Goal: Information Seeking & Learning: Check status

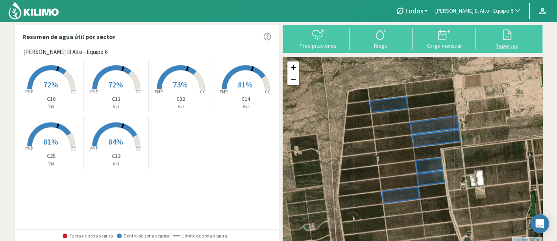
click at [501, 39] on icon at bounding box center [507, 34] width 13 height 13
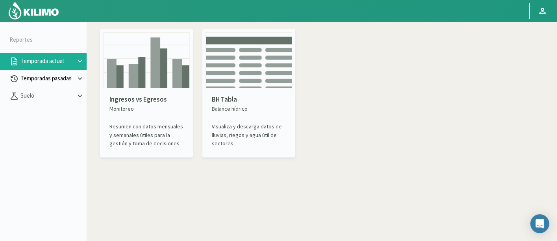
click at [46, 85] on button "Temporadas pasadas" at bounding box center [43, 78] width 87 height 17
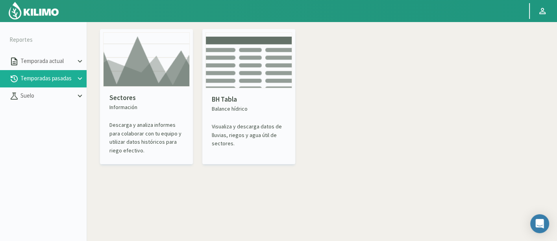
click at [142, 84] on img at bounding box center [146, 59] width 87 height 54
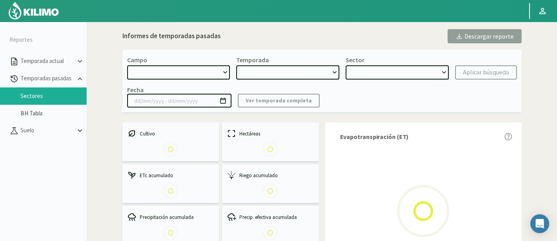
select select "0: Object"
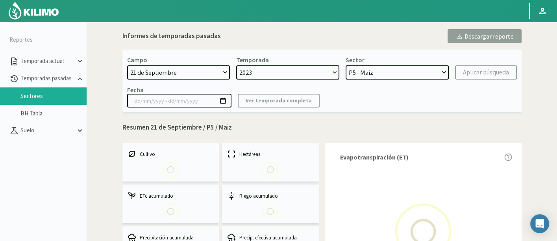
select select "0: 2023"
select select "0: Object"
type input "[DATE] - [DATE]"
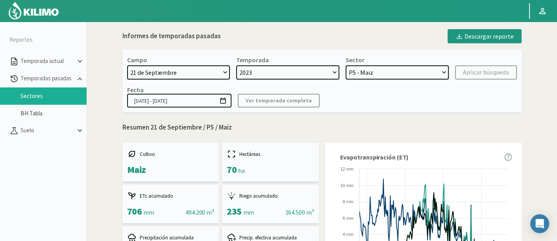
click at [198, 74] on select "[DATE] 8 Fuegos Acograpes - Ag. [PERSON_NAME] - Ag. [GEOGRAPHIC_DATA] Acograpes…" at bounding box center [178, 72] width 103 height 14
select select "741: Object"
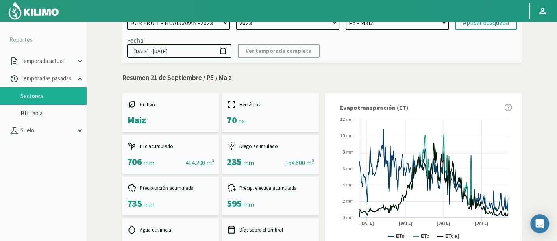
scroll to position [44, 0]
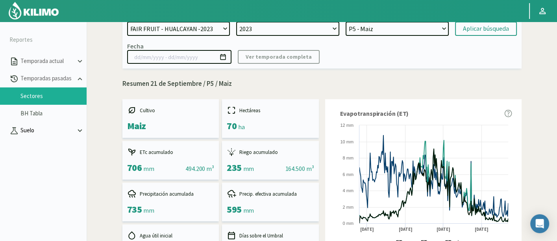
select select "7: Object"
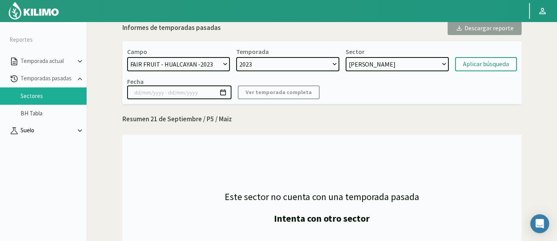
click at [56, 131] on p "Suelo" at bounding box center [47, 130] width 57 height 9
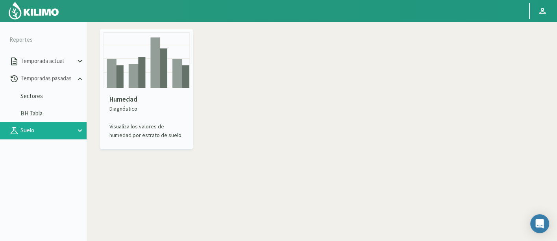
click at [154, 78] on img at bounding box center [146, 60] width 87 height 56
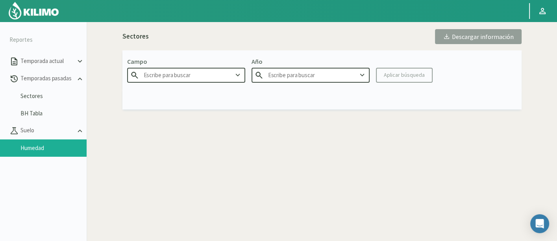
type input "Agr. Cardonal"
click at [175, 82] on div "Campo Agr. Cardonal Año Aplicar búsqueda" at bounding box center [321, 69] width 399 height 39
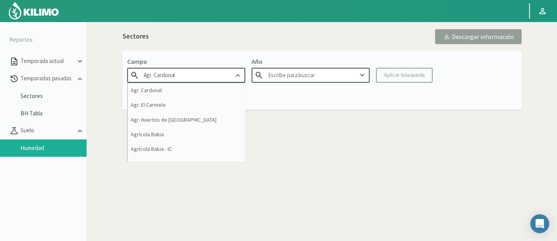
type input "2025"
click at [175, 81] on input "Agr. Cardonal" at bounding box center [186, 75] width 118 height 15
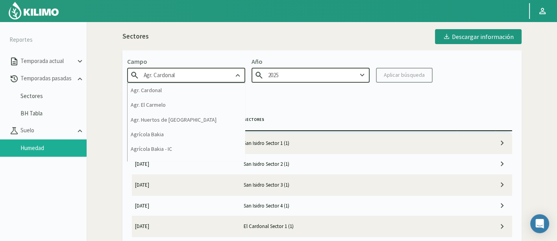
click at [175, 81] on input "Agr. Cardonal" at bounding box center [186, 75] width 118 height 15
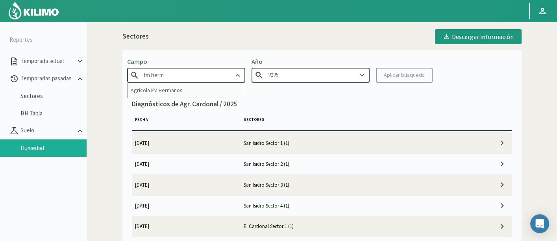
click at [185, 84] on div "Agricola FM Hermanos" at bounding box center [186, 90] width 117 height 15
type input "Agricola FM Hermanos"
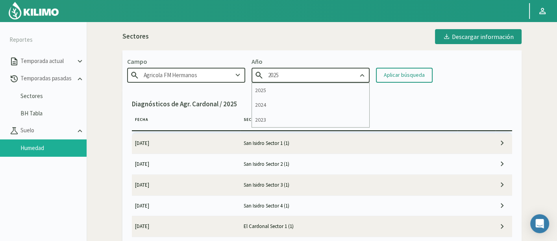
click at [349, 72] on input "2025" at bounding box center [311, 75] width 118 height 15
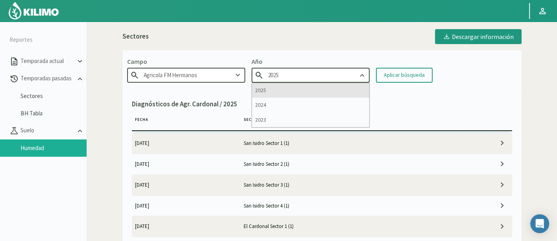
click at [342, 94] on div "2025" at bounding box center [310, 90] width 117 height 15
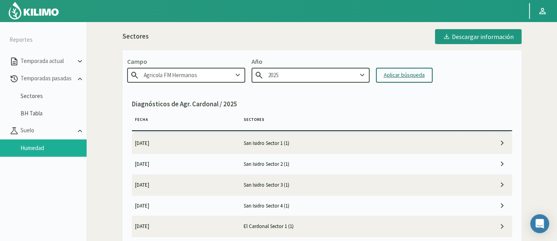
click at [385, 77] on div "Aplicar búsqueda" at bounding box center [404, 75] width 41 height 8
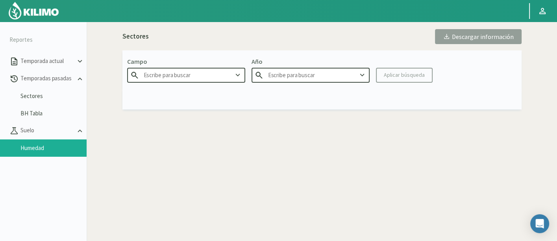
type input "Agricola FM Hermanos"
type input "2025"
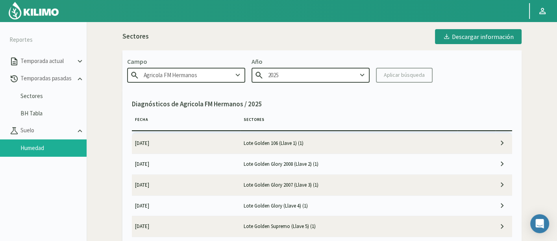
click at [224, 76] on input "Agricola FM Hermanos" at bounding box center [186, 75] width 118 height 15
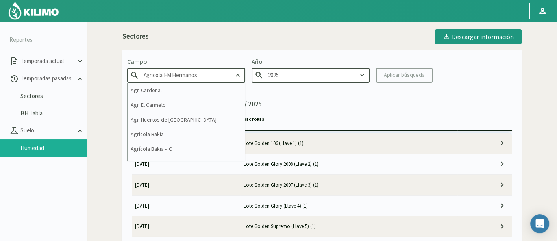
click at [224, 76] on input "Agricola FM Hermanos" at bounding box center [186, 75] width 118 height 15
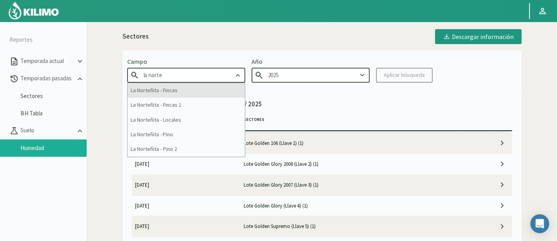
click at [221, 93] on div "La Norteñita - Fincas" at bounding box center [186, 90] width 117 height 15
type input "La Norteñita - Fincas"
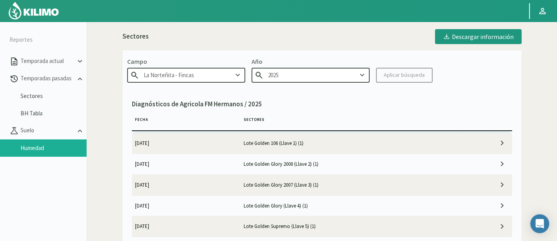
click at [360, 75] on icon at bounding box center [362, 75] width 9 height 9
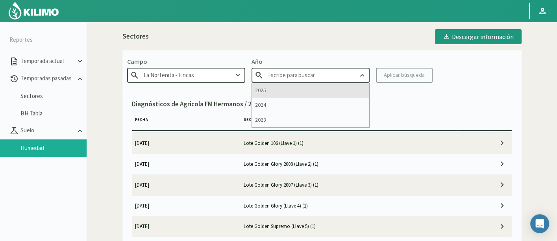
click at [353, 88] on div "2025" at bounding box center [310, 90] width 117 height 15
type input "2025"
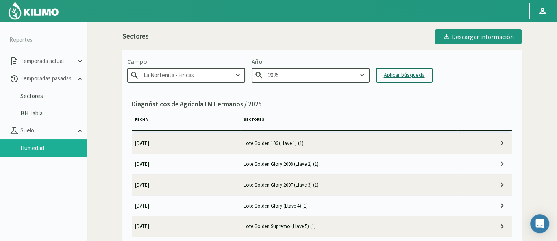
click at [389, 74] on div "Aplicar búsqueda" at bounding box center [404, 75] width 41 height 8
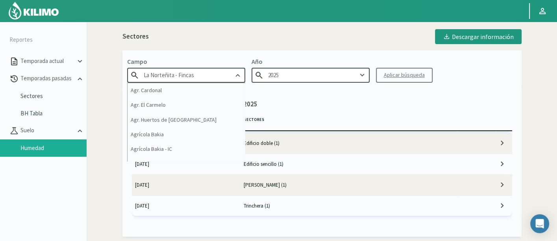
click at [165, 70] on input "La Norteñita - Fincas" at bounding box center [186, 75] width 118 height 15
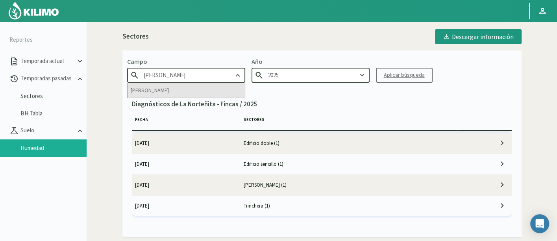
click at [154, 92] on div "[PERSON_NAME]" at bounding box center [186, 90] width 117 height 15
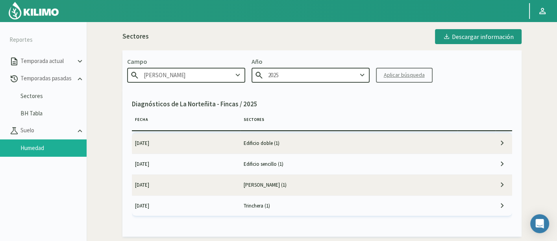
click at [274, 79] on input "2025" at bounding box center [311, 75] width 118 height 15
click at [405, 80] on button "Aplicar búsqueda" at bounding box center [404, 75] width 57 height 15
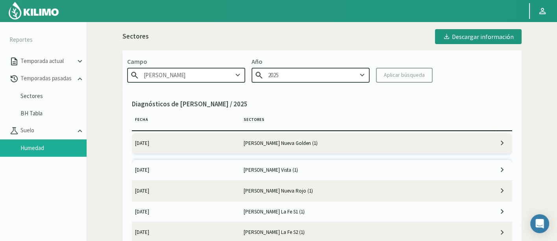
click at [286, 146] on td "[PERSON_NAME] Nueva Golden (1)" at bounding box center [348, 143] width 217 height 20
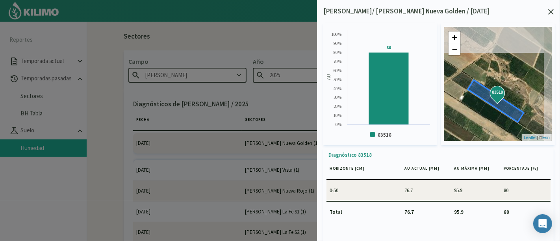
click at [552, 11] on icon at bounding box center [551, 12] width 6 height 6
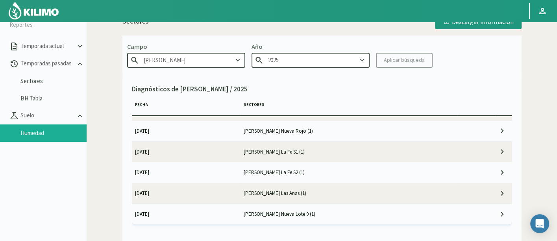
scroll to position [1, 0]
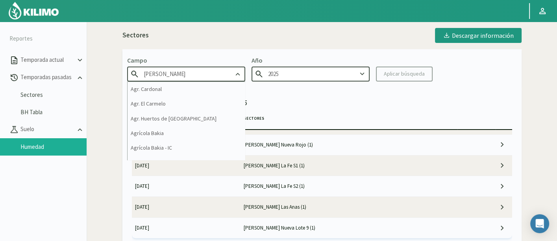
click at [213, 75] on input "[PERSON_NAME]" at bounding box center [186, 74] width 118 height 15
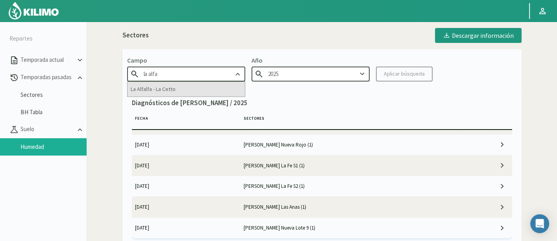
click at [217, 89] on div "La Alfalfa - La Cetto" at bounding box center [186, 89] width 117 height 15
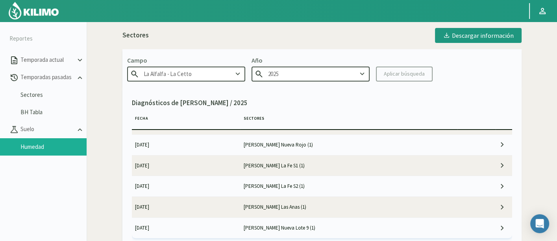
click at [281, 80] on input "2025" at bounding box center [311, 74] width 118 height 15
click at [404, 77] on div "Aplicar búsqueda" at bounding box center [404, 74] width 41 height 8
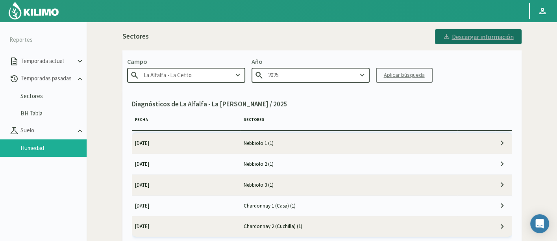
click at [472, 37] on div "Descargar información" at bounding box center [478, 37] width 71 height 8
click at [214, 76] on input "La Alfalfa - La Cetto" at bounding box center [186, 75] width 118 height 15
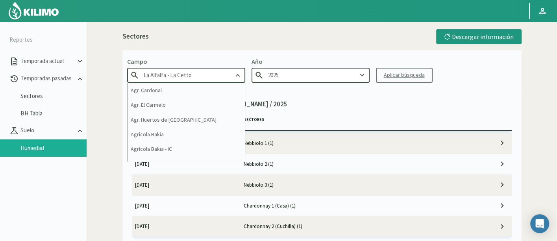
click at [214, 76] on input "La Alfalfa - La Cetto" at bounding box center [186, 75] width 118 height 15
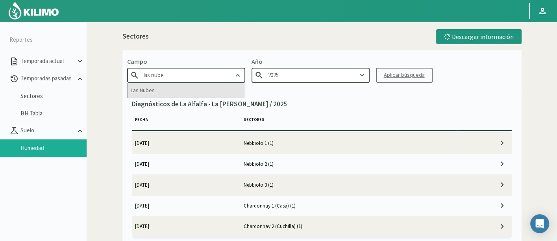
click at [213, 89] on div "Las Nubes" at bounding box center [186, 90] width 117 height 15
type input "Las Nubes"
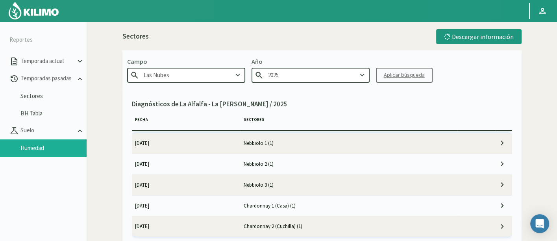
type input "2024"
click at [387, 76] on div "Aplicar búsqueda" at bounding box center [404, 75] width 41 height 8
click at [352, 76] on input "2024" at bounding box center [311, 75] width 118 height 15
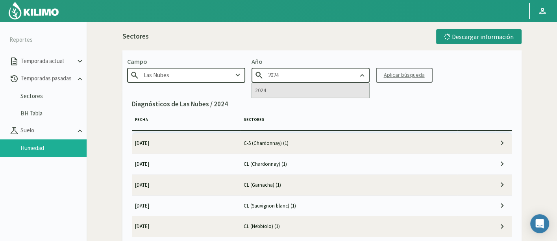
click at [352, 89] on div "2024" at bounding box center [310, 90] width 117 height 15
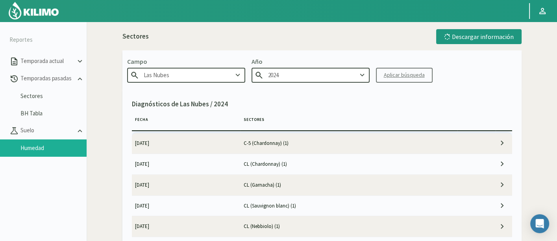
click at [359, 78] on icon at bounding box center [362, 75] width 9 height 9
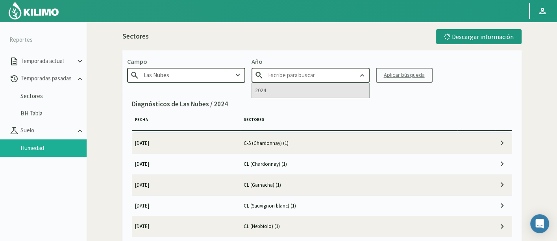
click at [310, 93] on div "2024" at bounding box center [310, 90] width 117 height 15
type input "2024"
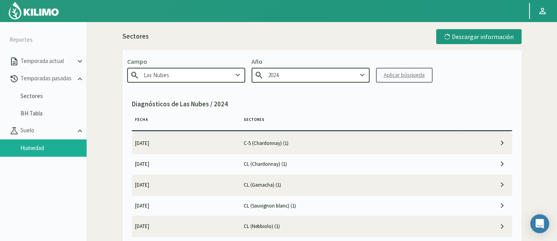
click at [389, 76] on kil-button "Aplicar búsqueda" at bounding box center [404, 75] width 57 height 15
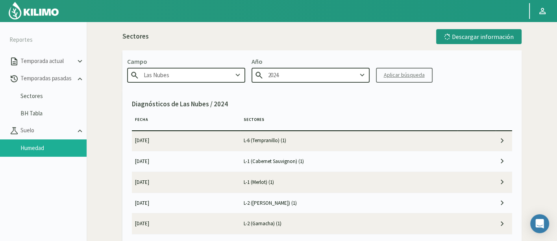
scroll to position [306, 0]
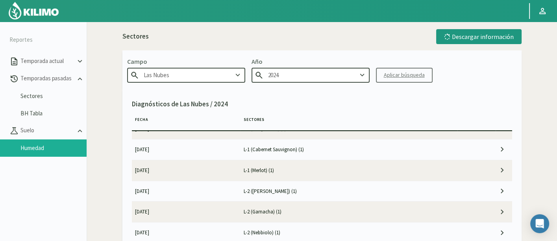
click at [337, 89] on div "Diagnósticos de Las Nubes / 2024 Fecha Sectores [DATE] C-5 ([GEOGRAPHIC_DATA]) …" at bounding box center [321, 174] width 399 height 170
click at [333, 74] on input "2024" at bounding box center [311, 75] width 118 height 15
click at [325, 108] on p "Diagnósticos de Las Nubes / 2024" at bounding box center [322, 104] width 380 height 10
click at [278, 76] on input "2024" at bounding box center [311, 75] width 118 height 15
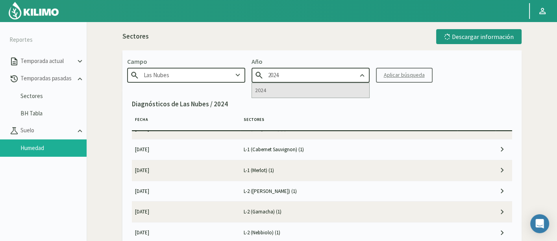
click at [297, 87] on div "2024" at bounding box center [310, 90] width 117 height 15
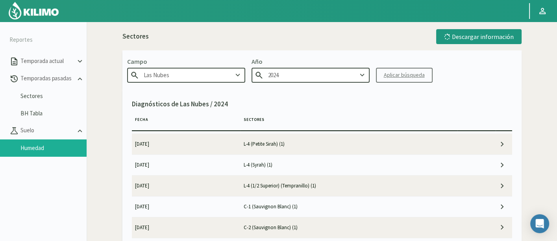
scroll to position [1444, 0]
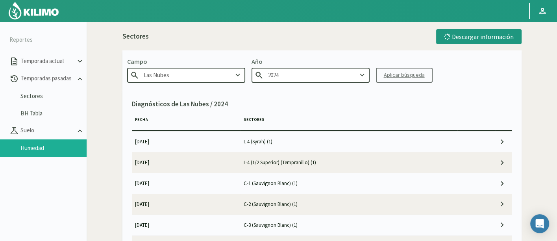
click at [208, 77] on input "Las Nubes" at bounding box center [186, 75] width 118 height 15
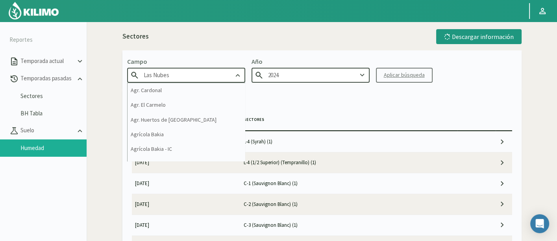
click at [208, 77] on input "Las Nubes" at bounding box center [186, 75] width 118 height 15
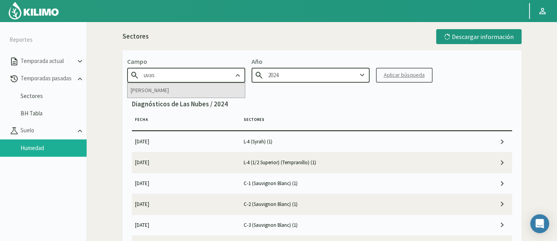
click at [203, 89] on div "[PERSON_NAME]" at bounding box center [186, 90] width 117 height 15
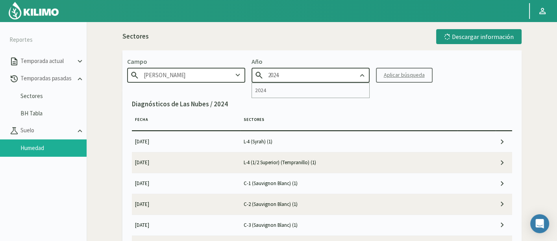
click at [273, 76] on input "2024" at bounding box center [311, 75] width 118 height 15
click at [300, 88] on div "2024" at bounding box center [310, 90] width 117 height 15
click at [394, 77] on div "Aplicar búsqueda" at bounding box center [404, 75] width 41 height 8
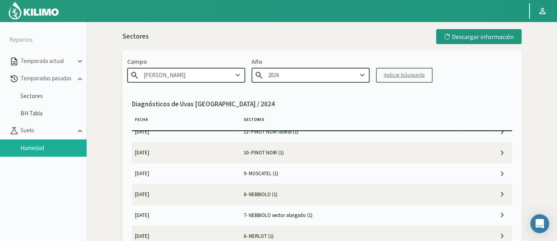
scroll to position [392, 0]
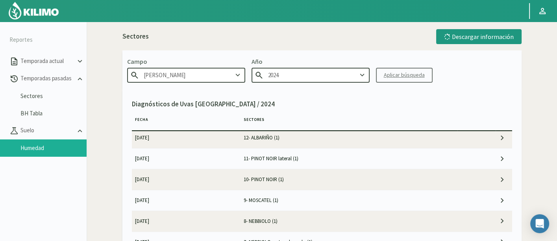
click at [207, 81] on input "[PERSON_NAME]" at bounding box center [186, 75] width 118 height 15
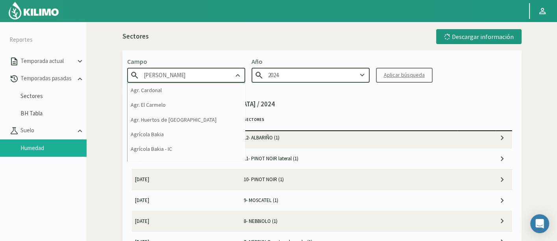
click at [207, 81] on input "[PERSON_NAME]" at bounding box center [186, 75] width 118 height 15
click at [207, 80] on input "[PERSON_NAME]" at bounding box center [186, 75] width 118 height 15
type input "e"
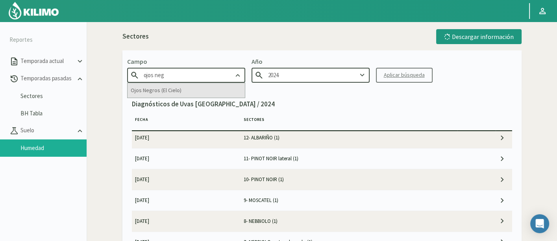
click at [208, 91] on div "Ojos Negros (El Cielo)" at bounding box center [186, 90] width 117 height 15
type input "Ojos Negros (El Cielo)"
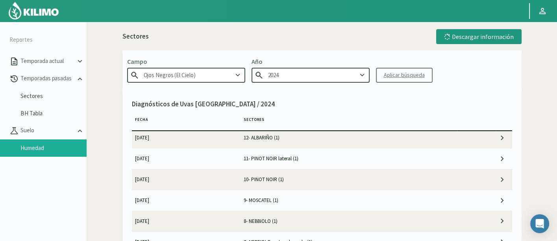
type input "2025"
click at [387, 71] on div "Aplicar búsqueda" at bounding box center [404, 75] width 41 height 8
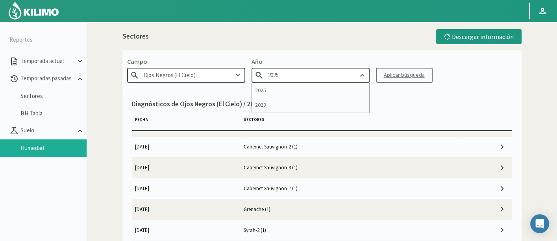
click at [327, 79] on input "2025" at bounding box center [311, 75] width 118 height 15
drag, startPoint x: 328, startPoint y: 85, endPoint x: 338, endPoint y: 82, distance: 11.1
click at [328, 85] on div "2025" at bounding box center [310, 90] width 117 height 15
click at [380, 75] on kil-button "Aplicar búsqueda" at bounding box center [404, 75] width 57 height 15
drag, startPoint x: 365, startPoint y: 105, endPoint x: 365, endPoint y: 97, distance: 7.9
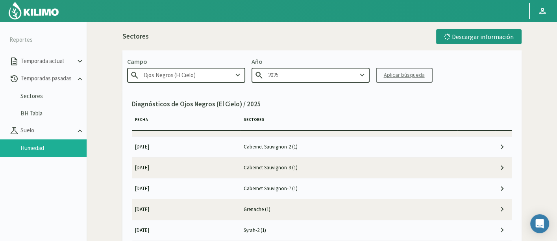
click at [365, 105] on p "Diagnósticos de Ojos Negros (El Cielo) / 2025" at bounding box center [322, 104] width 380 height 10
click at [183, 68] on input "Ojos Negros (El Cielo)" at bounding box center [186, 75] width 118 height 15
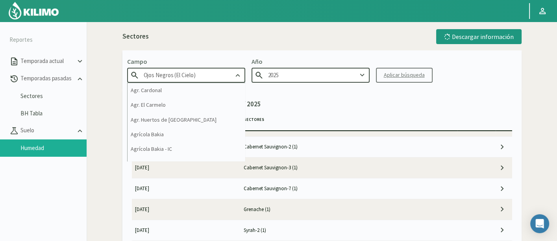
click at [183, 68] on input "Ojos Negros (El Cielo)" at bounding box center [186, 75] width 118 height 15
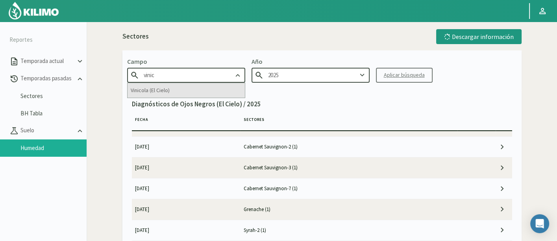
drag, startPoint x: 194, startPoint y: 88, endPoint x: 205, endPoint y: 87, distance: 11.1
click at [195, 88] on div "Vinicola (El Cielo)" at bounding box center [186, 90] width 117 height 15
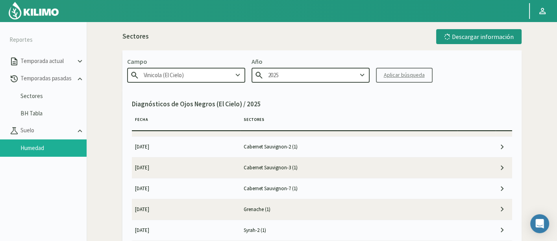
click at [335, 78] on input "2025" at bounding box center [311, 75] width 118 height 15
click at [337, 89] on div "2025" at bounding box center [310, 90] width 117 height 15
click at [396, 76] on div "Aplicar búsqueda" at bounding box center [404, 75] width 41 height 8
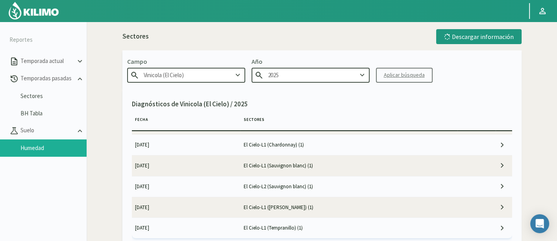
scroll to position [143, 0]
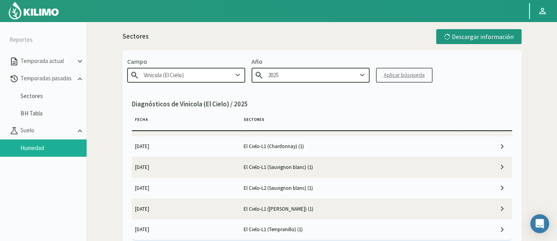
click at [160, 80] on input "Vinicola (El Cielo)" at bounding box center [186, 75] width 118 height 15
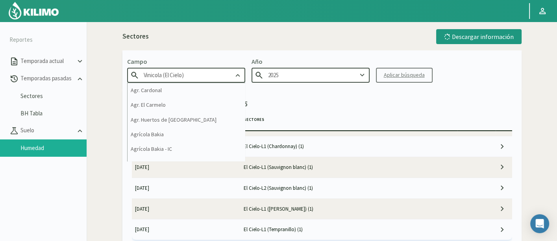
click at [160, 80] on input "Vinicola (El Cielo)" at bounding box center [186, 75] width 118 height 15
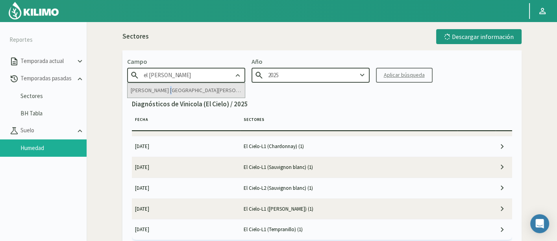
click at [162, 88] on div "[PERSON_NAME] [GEOGRAPHIC_DATA][PERSON_NAME]" at bounding box center [186, 90] width 117 height 15
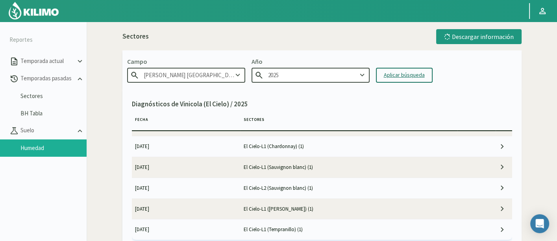
click at [340, 74] on input "2025" at bounding box center [311, 75] width 118 height 15
click at [388, 72] on div "Aplicar búsqueda" at bounding box center [404, 75] width 41 height 8
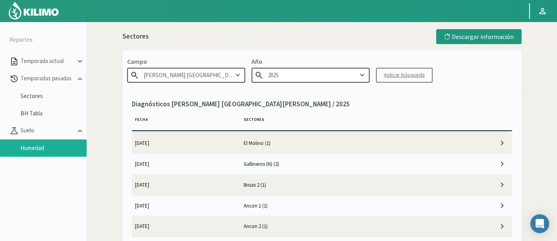
click at [214, 74] on input "[PERSON_NAME] [GEOGRAPHIC_DATA][PERSON_NAME]" at bounding box center [186, 75] width 118 height 15
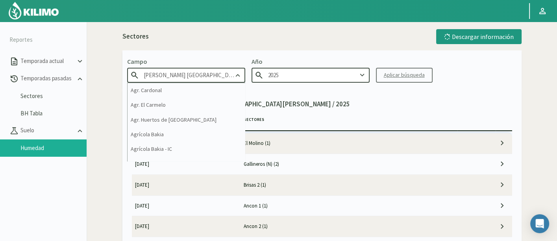
click at [214, 74] on input "[PERSON_NAME] [GEOGRAPHIC_DATA][PERSON_NAME]" at bounding box center [186, 75] width 118 height 15
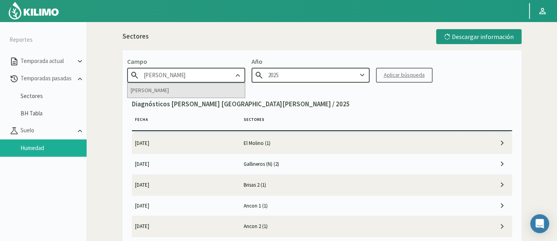
click at [207, 90] on div "[PERSON_NAME]" at bounding box center [186, 90] width 117 height 15
type input "[PERSON_NAME]"
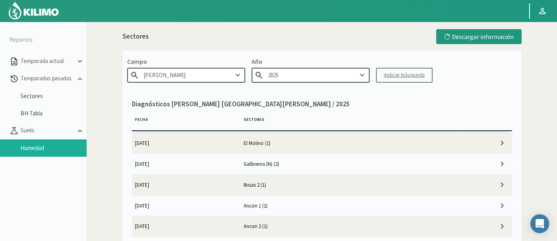
type input "2024"
click at [351, 75] on input "2024" at bounding box center [311, 75] width 118 height 15
click at [390, 74] on div "Aplicar búsqueda" at bounding box center [404, 75] width 41 height 8
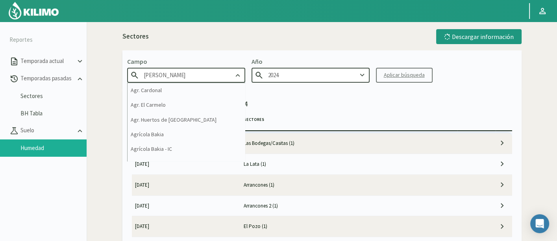
click at [221, 76] on input "[PERSON_NAME]" at bounding box center [186, 75] width 118 height 15
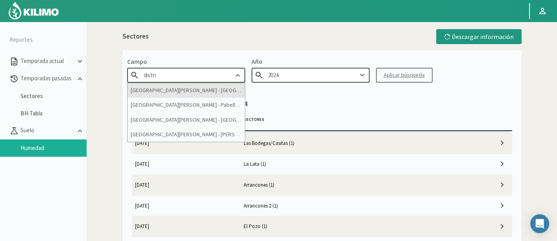
click at [188, 89] on div "[GEOGRAPHIC_DATA][PERSON_NAME] - [GEOGRAPHIC_DATA] y [GEOGRAPHIC_DATA]" at bounding box center [186, 90] width 117 height 15
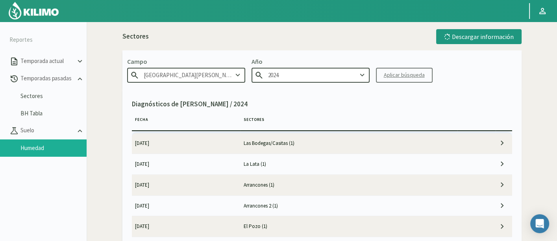
click at [332, 78] on input "2024" at bounding box center [311, 75] width 118 height 15
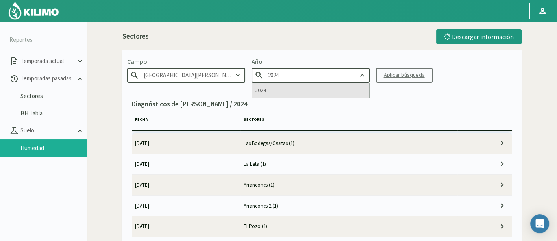
click at [330, 93] on div "2024" at bounding box center [310, 90] width 117 height 15
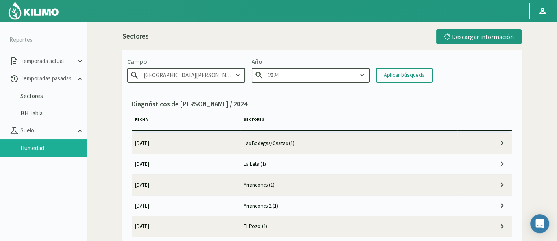
click at [391, 76] on div "Aplicar búsqueda" at bounding box center [404, 75] width 41 height 8
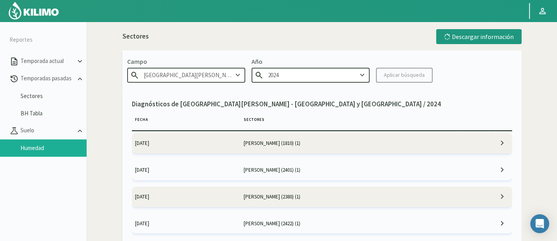
click at [202, 84] on div "Campo Distrito de [GEOGRAPHIC_DATA] y [GEOGRAPHIC_DATA] Año 2024 Aplicar búsque…" at bounding box center [321, 69] width 399 height 39
click at [201, 74] on input "[GEOGRAPHIC_DATA][PERSON_NAME] - [GEOGRAPHIC_DATA] y [GEOGRAPHIC_DATA]" at bounding box center [186, 75] width 118 height 15
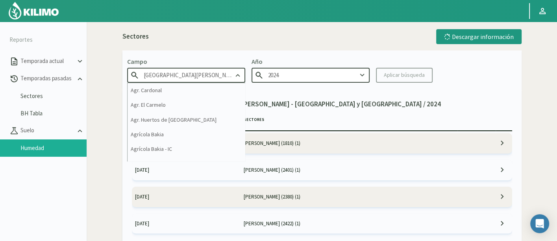
click at [201, 74] on input "[GEOGRAPHIC_DATA][PERSON_NAME] - [GEOGRAPHIC_DATA] y [GEOGRAPHIC_DATA]" at bounding box center [186, 75] width 118 height 15
drag, startPoint x: 184, startPoint y: 74, endPoint x: 325, endPoint y: 71, distance: 141.4
click at [325, 71] on div "Campo Distrito de [GEOGRAPHIC_DATA] y [GEOGRAPHIC_DATA] Agr. Cardonal Agr. El […" at bounding box center [321, 69] width 399 height 39
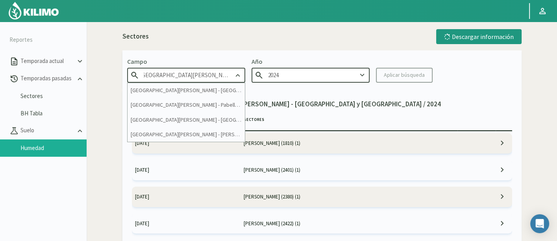
scroll to position [0, 0]
click at [213, 104] on div "[GEOGRAPHIC_DATA][PERSON_NAME] - Pabellón [PERSON_NAME]" at bounding box center [186, 105] width 117 height 15
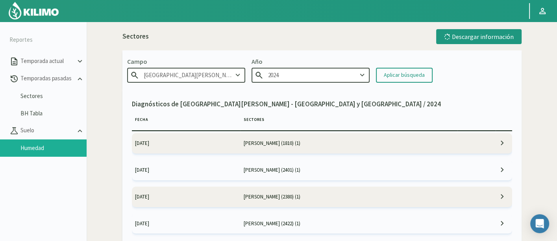
click at [414, 74] on div "Aplicar búsqueda" at bounding box center [404, 75] width 41 height 8
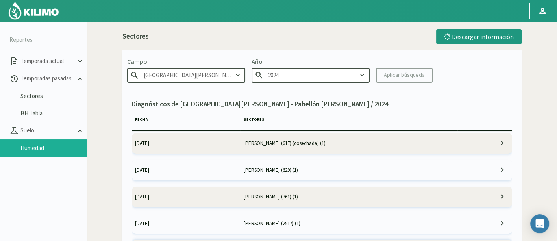
click at [199, 71] on input "[GEOGRAPHIC_DATA][PERSON_NAME] - Pabellón [PERSON_NAME]" at bounding box center [186, 75] width 118 height 15
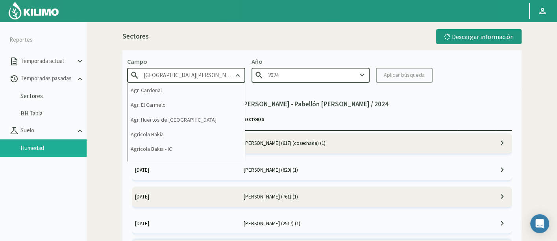
click at [199, 71] on input "[GEOGRAPHIC_DATA][PERSON_NAME] - Pabellón [PERSON_NAME]" at bounding box center [186, 75] width 118 height 15
click at [182, 76] on input "[GEOGRAPHIC_DATA][PERSON_NAME] - Pabellón [PERSON_NAME]" at bounding box center [186, 75] width 118 height 15
drag, startPoint x: 184, startPoint y: 76, endPoint x: 371, endPoint y: 77, distance: 186.3
click at [371, 77] on div "Campo Distrito de [GEOGRAPHIC_DATA][PERSON_NAME] Agr. Cardonal Agr. El [PERSON_…" at bounding box center [321, 69] width 399 height 39
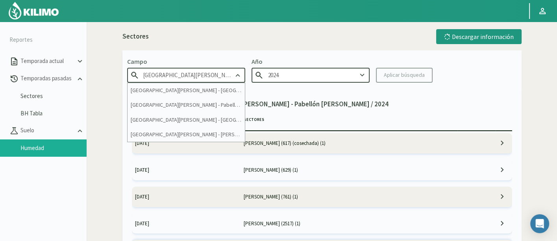
scroll to position [0, 0]
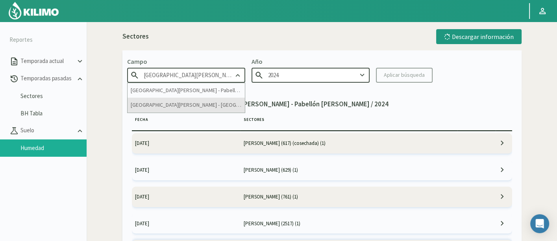
click at [206, 99] on div "[GEOGRAPHIC_DATA][PERSON_NAME] - [GEOGRAPHIC_DATA][PERSON_NAME]" at bounding box center [186, 105] width 117 height 15
type input "[GEOGRAPHIC_DATA][PERSON_NAME] - [GEOGRAPHIC_DATA][PERSON_NAME]"
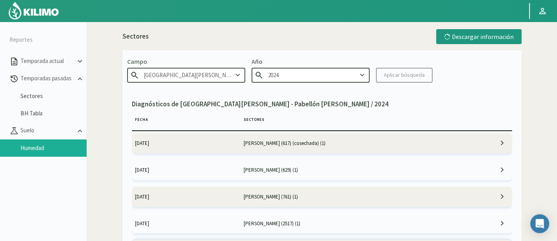
click at [389, 79] on kil-button "Aplicar búsqueda" at bounding box center [404, 75] width 57 height 15
click at [352, 74] on input "2024" at bounding box center [311, 75] width 118 height 15
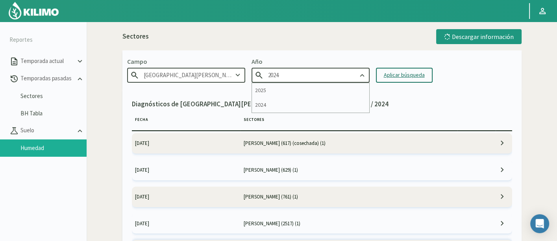
click at [390, 76] on div "Aplicar búsqueda" at bounding box center [404, 75] width 41 height 8
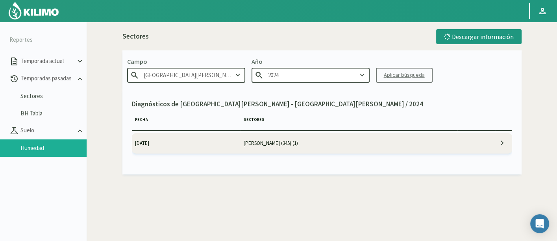
click at [269, 72] on input "2024" at bounding box center [311, 75] width 118 height 15
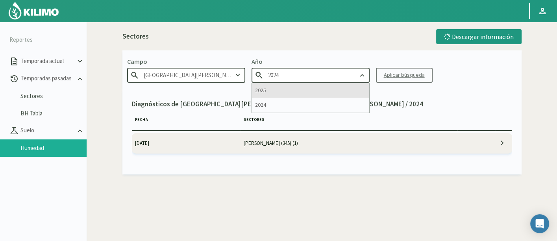
click at [284, 91] on div "2025" at bounding box center [310, 90] width 117 height 15
type input "2025"
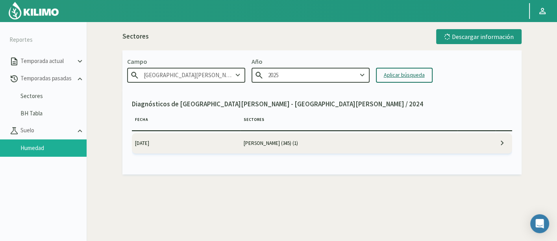
click at [390, 82] on button "Aplicar búsqueda" at bounding box center [404, 75] width 57 height 15
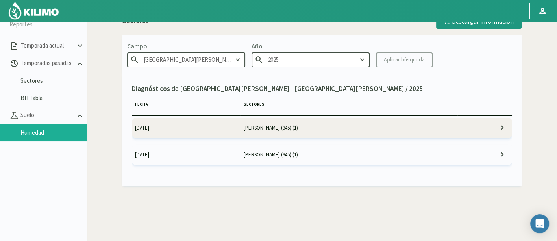
scroll to position [1, 0]
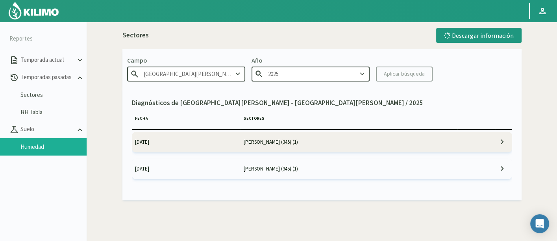
click at [197, 73] on input "[GEOGRAPHIC_DATA][PERSON_NAME] - [GEOGRAPHIC_DATA][PERSON_NAME]" at bounding box center [186, 74] width 118 height 15
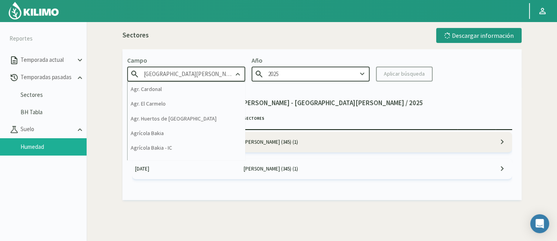
scroll to position [0, 1]
drag, startPoint x: 183, startPoint y: 74, endPoint x: 301, endPoint y: 76, distance: 117.8
click at [301, 76] on div "Campo Distrito de [GEOGRAPHIC_DATA][PERSON_NAME] Agr. Cardonal Agr. El [PERSON_…" at bounding box center [321, 68] width 399 height 39
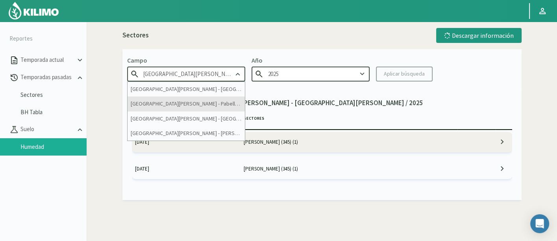
scroll to position [0, 0]
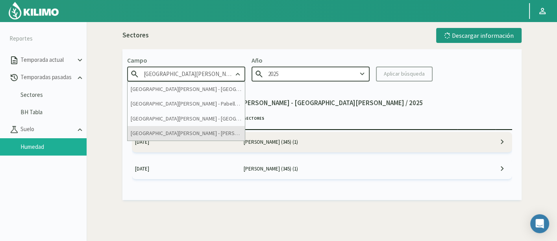
click at [213, 131] on div "[GEOGRAPHIC_DATA][PERSON_NAME] - [PERSON_NAME]" at bounding box center [186, 133] width 117 height 15
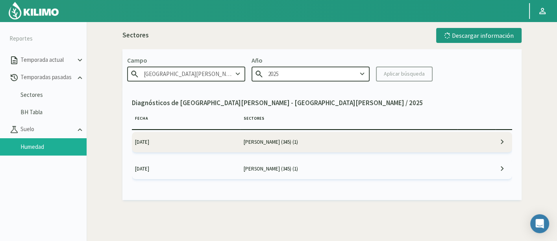
click at [343, 70] on input "2025" at bounding box center [311, 74] width 118 height 15
click at [394, 72] on kil-button "Aplicar búsqueda" at bounding box center [404, 74] width 57 height 15
click at [337, 72] on input "2025" at bounding box center [311, 74] width 118 height 15
click at [322, 91] on div "2025" at bounding box center [310, 89] width 117 height 15
click at [405, 79] on button "Aplicar búsqueda" at bounding box center [404, 74] width 57 height 15
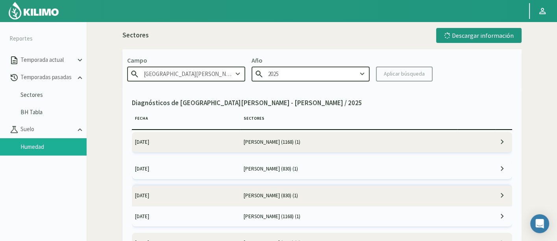
click at [221, 44] on div "Sectores Descargar información Campo Distrito de [GEOGRAPHIC_DATA][PERSON_NAME]…" at bounding box center [321, 143] width 399 height 230
click at [223, 69] on input "[GEOGRAPHIC_DATA][PERSON_NAME] - [PERSON_NAME]" at bounding box center [186, 74] width 118 height 15
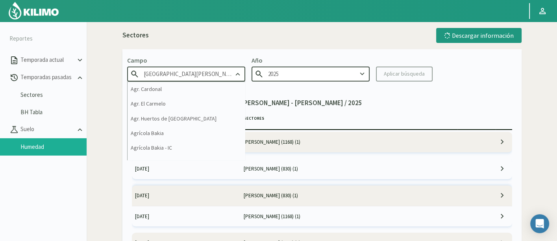
click at [223, 69] on input "[GEOGRAPHIC_DATA][PERSON_NAME] - [PERSON_NAME]" at bounding box center [186, 74] width 118 height 15
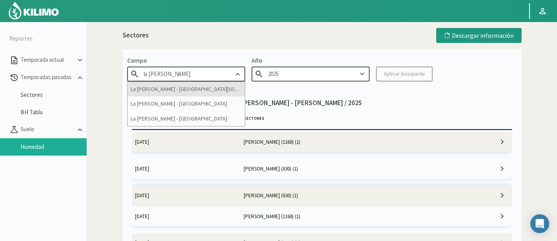
click at [218, 85] on div "La [PERSON_NAME] - [GEOGRAPHIC_DATA][US_STATE]" at bounding box center [186, 89] width 117 height 15
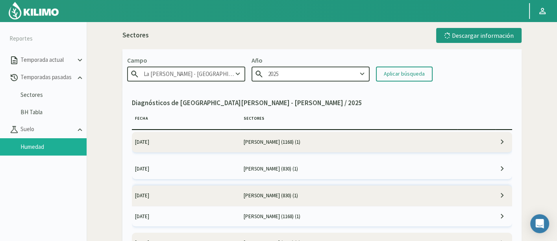
click at [347, 74] on input "2025" at bounding box center [311, 74] width 118 height 15
click at [346, 85] on div "2025" at bounding box center [310, 89] width 117 height 15
click at [380, 75] on button "Aplicar búsqueda" at bounding box center [404, 74] width 57 height 15
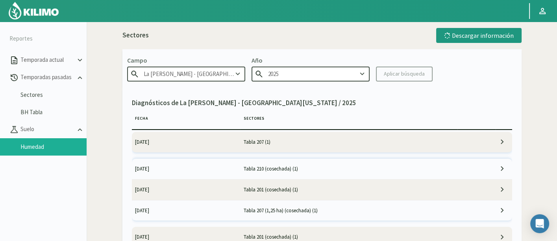
click at [216, 72] on input "La [PERSON_NAME] - [GEOGRAPHIC_DATA][US_STATE]" at bounding box center [186, 74] width 118 height 15
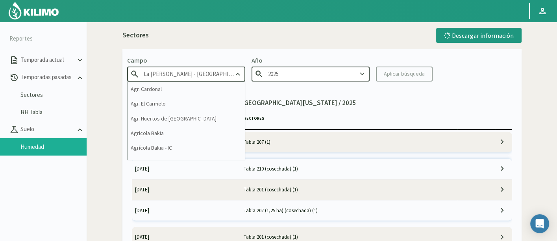
click at [205, 75] on input "La [PERSON_NAME] - [GEOGRAPHIC_DATA][US_STATE]" at bounding box center [186, 74] width 118 height 15
drag, startPoint x: 168, startPoint y: 73, endPoint x: 228, endPoint y: 65, distance: 60.8
click at [228, 65] on div "Campo [GEOGRAPHIC_DATA][PERSON_NAME] - [GEOGRAPHIC_DATA][US_STATE] Agr. Cardona…" at bounding box center [186, 69] width 118 height 26
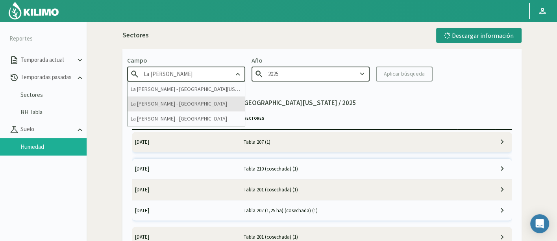
click at [202, 102] on div "La [PERSON_NAME] - [GEOGRAPHIC_DATA]" at bounding box center [186, 103] width 117 height 15
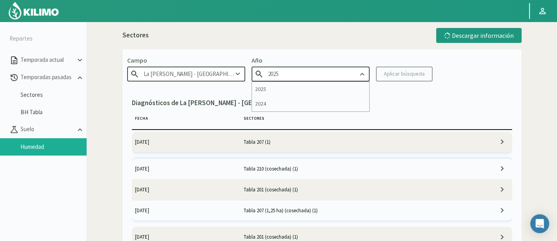
click at [315, 75] on input "2025" at bounding box center [311, 74] width 118 height 15
click at [321, 87] on div "2025" at bounding box center [310, 89] width 117 height 15
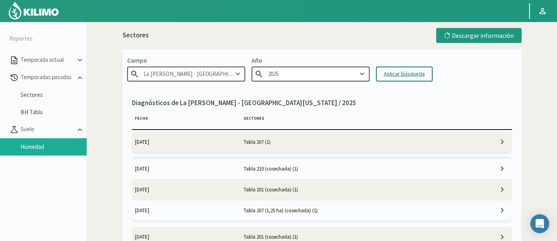
click at [389, 76] on div "Aplicar búsqueda" at bounding box center [404, 74] width 41 height 8
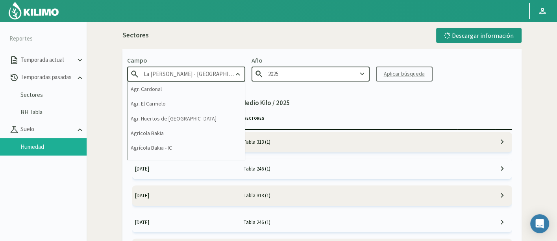
click at [195, 79] on input "La [PERSON_NAME] - [GEOGRAPHIC_DATA]" at bounding box center [186, 74] width 118 height 15
drag, startPoint x: 167, startPoint y: 74, endPoint x: 237, endPoint y: 74, distance: 69.7
click at [237, 74] on div "La [PERSON_NAME] - [GEOGRAPHIC_DATA]" at bounding box center [186, 74] width 118 height 15
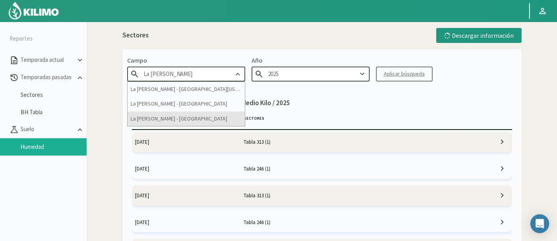
click at [214, 119] on div "La [PERSON_NAME] - [GEOGRAPHIC_DATA]" at bounding box center [186, 118] width 117 height 15
type input "La [PERSON_NAME] - [GEOGRAPHIC_DATA]"
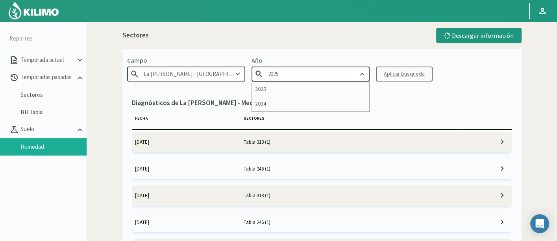
click at [300, 73] on input "2025" at bounding box center [311, 74] width 118 height 15
click at [386, 71] on div "Aplicar búsqueda" at bounding box center [404, 74] width 41 height 8
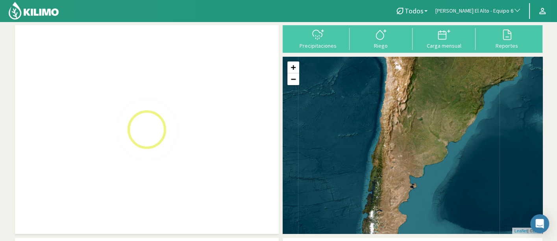
click at [479, 7] on span "[PERSON_NAME] El Alto - Equipo 6" at bounding box center [475, 11] width 78 height 8
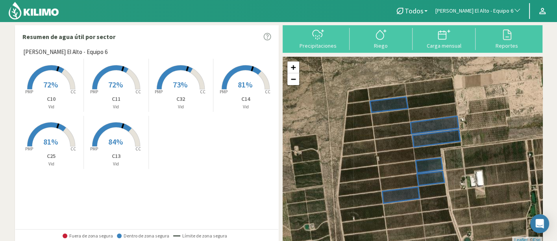
click at [475, 14] on span "[PERSON_NAME] El Alto - Equipo 6" at bounding box center [475, 11] width 78 height 8
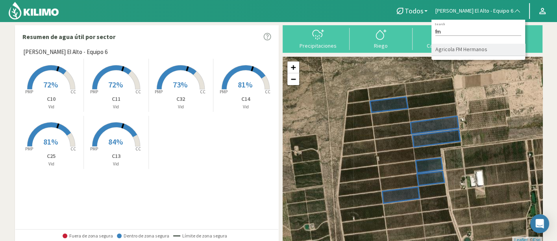
type input "fm"
click at [474, 45] on li "Agricola FM Hermanos" at bounding box center [479, 50] width 94 height 12
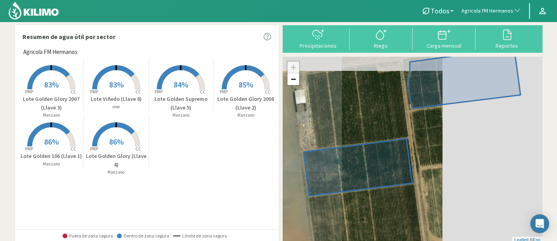
click at [171, 106] on p "Lote Golden Supremo (Llave 5)" at bounding box center [181, 103] width 65 height 17
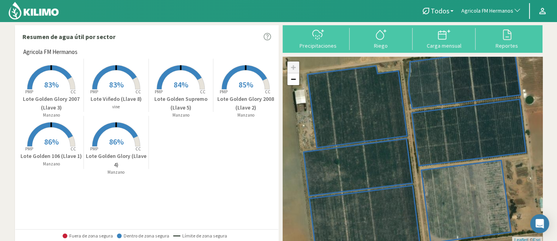
click at [116, 152] on p "Lote Golden Glory (Llave 4)" at bounding box center [116, 160] width 65 height 17
click at [105, 141] on rect at bounding box center [116, 147] width 63 height 63
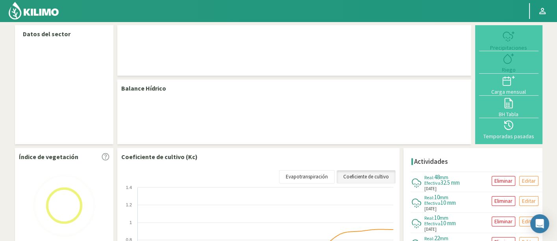
select select "6: Object"
select select "3: Object"
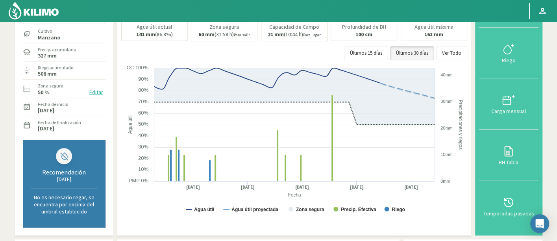
scroll to position [44, 0]
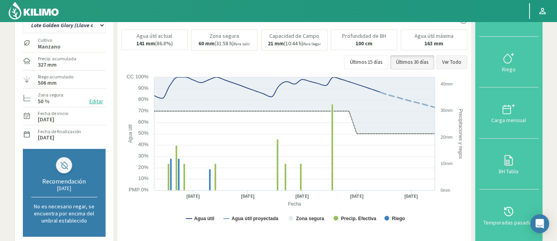
click at [459, 62] on button "Ver Todo" at bounding box center [451, 62] width 31 height 14
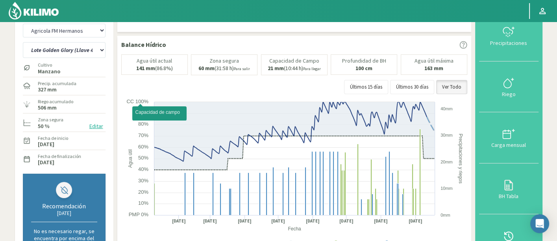
scroll to position [0, 0]
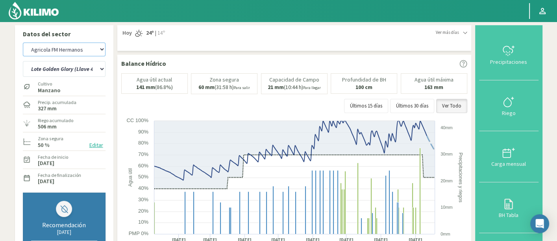
click at [80, 48] on select "Agr. Cardonal Agr. El Carmelo Agr. Huertos de Chocalan Agrícola Bakia Agrícola …" at bounding box center [64, 50] width 83 height 14
click at [23, 43] on select "Agr. Cardonal Agr. El Carmelo Agr. Huertos de Chocalan Agrícola Bakia Agrícola …" at bounding box center [64, 50] width 83 height 14
click at [96, 72] on select "Lote Golden 106 (Llave 1) Lote Golden Glory 2007 (Llave 3) Lote Golden Glory 20…" at bounding box center [64, 69] width 83 height 16
select select "487: Object"
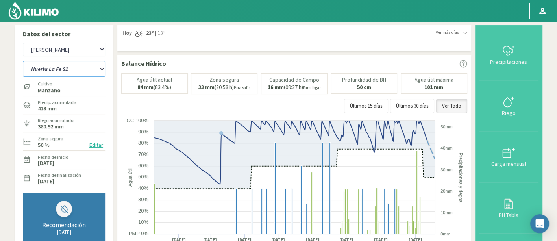
click at [23, 61] on select "Huerta La Fe S1 Huerta La Fe S2 Huerta Las Anas Huerta Linda Vista Huerta Nueva…" at bounding box center [64, 69] width 83 height 16
click at [81, 97] on div "Precip. acumulada 413 mm" at bounding box center [64, 104] width 83 height 17
drag, startPoint x: 74, startPoint y: 71, endPoint x: 74, endPoint y: 75, distance: 4.3
click at [74, 72] on select "Huerta La Fe S1 Huerta La Fe S2 Huerta Las Anas Huerta Linda Vista Huerta Nueva…" at bounding box center [64, 69] width 83 height 16
click at [23, 61] on select "Huerta La Fe S1 Huerta La Fe S2 Huerta Las Anas Huerta Linda Vista Huerta Nueva…" at bounding box center [64, 69] width 83 height 16
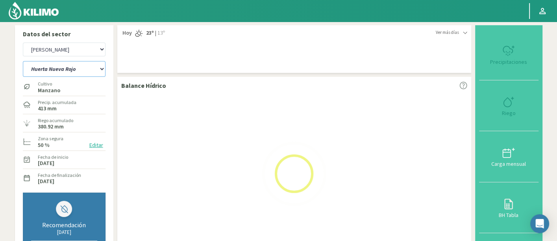
select select "6: Object"
select select "768: Object"
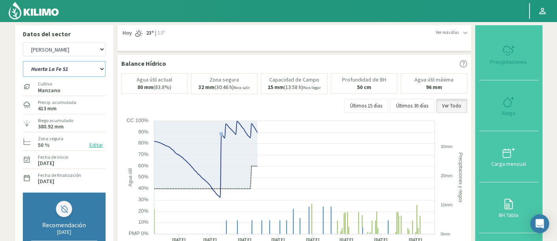
select select "19: Object"
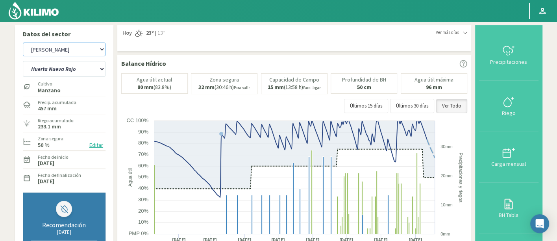
click at [87, 50] on select "Agr. Cardonal Agr. El Carmelo Agr. Huertos de Chocalan Agrícola Bakia Agrícola …" at bounding box center [64, 50] width 83 height 14
click at [23, 43] on select "Agr. Cardonal Agr. El Carmelo Agr. Huertos de Chocalan Agrícola Bakia Agrícola …" at bounding box center [64, 50] width 83 height 14
select select "1032: Object"
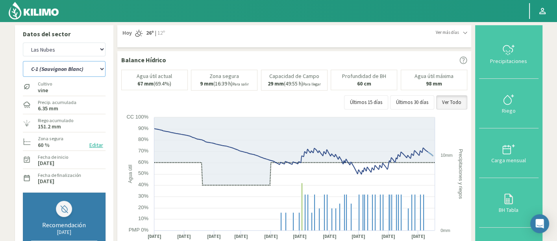
click at [82, 74] on select "C-1 (Sauvignon Blanc) C-2 (Sauvignon Blanc) C-3 (Sauvignon Blanc) C-5 (Chardonn…" at bounding box center [64, 69] width 83 height 16
click at [23, 61] on select "C-1 (Sauvignon Blanc) C-2 (Sauvignon Blanc) C-3 (Sauvignon Blanc) C-5 (Chardonn…" at bounding box center [64, 69] width 83 height 16
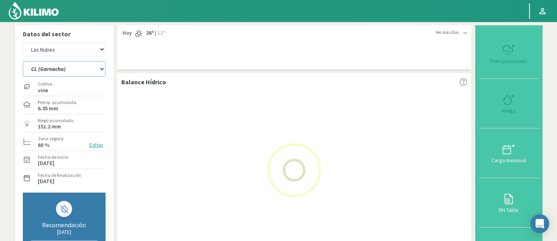
select select "20: Object"
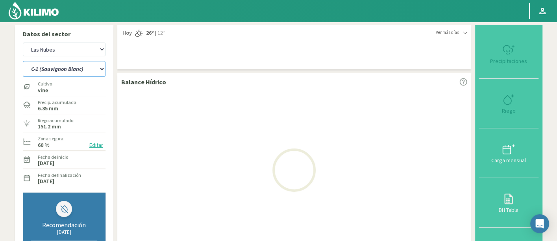
select select "1313: Object"
select select "67: Object"
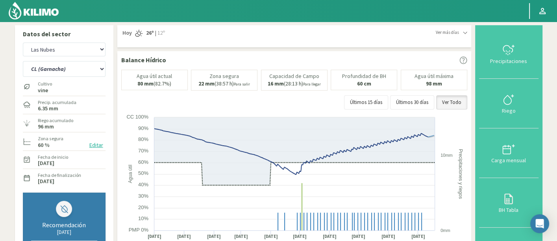
click at [75, 57] on div "Agr. Cardonal Agr. El Carmelo Agr. Huertos de Chocalan Agrícola Bakia Agrícola …" at bounding box center [64, 50] width 83 height 18
click at [93, 53] on select "Agr. Cardonal Agr. El Carmelo Agr. Huertos de Chocalan Agrícola Bakia Agrícola …" at bounding box center [64, 50] width 83 height 14
click at [94, 41] on div "Agr. Cardonal Agr. El Carmelo Agr. Huertos de Chocalan Agrícola Bakia Agrícola …" at bounding box center [64, 50] width 83 height 18
click at [93, 56] on select "Agr. Cardonal Agr. El Carmelo Agr. Huertos de Chocalan Agrícola Bakia Agrícola …" at bounding box center [64, 50] width 83 height 14
click at [23, 43] on select "Agr. Cardonal Agr. El Carmelo Agr. Huertos de Chocalan Agrícola Bakia Agrícola …" at bounding box center [64, 50] width 83 height 14
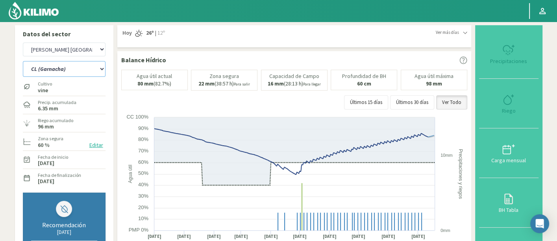
click at [91, 69] on select "C-1 (Sauvignon Blanc) C-2 (Sauvignon Blanc) C-3 (Sauvignon Blanc) C-5 (Chardonn…" at bounding box center [64, 69] width 83 height 16
select select "1530: Object"
select select "104: Object"
